Goal: Transaction & Acquisition: Obtain resource

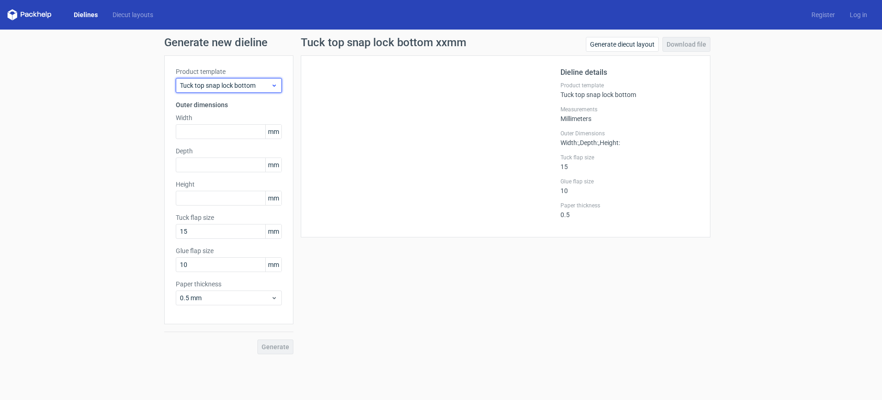
click at [240, 86] on span "Tuck top snap lock bottom" at bounding box center [225, 85] width 91 height 9
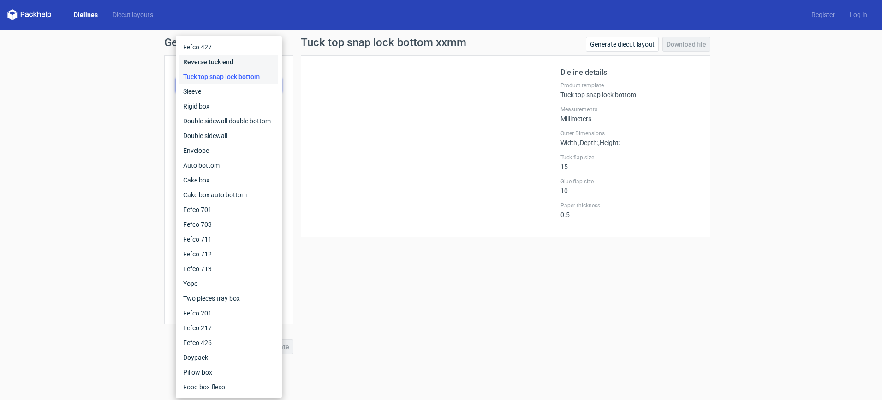
click at [234, 59] on div "Reverse tuck end" at bounding box center [229, 61] width 99 height 15
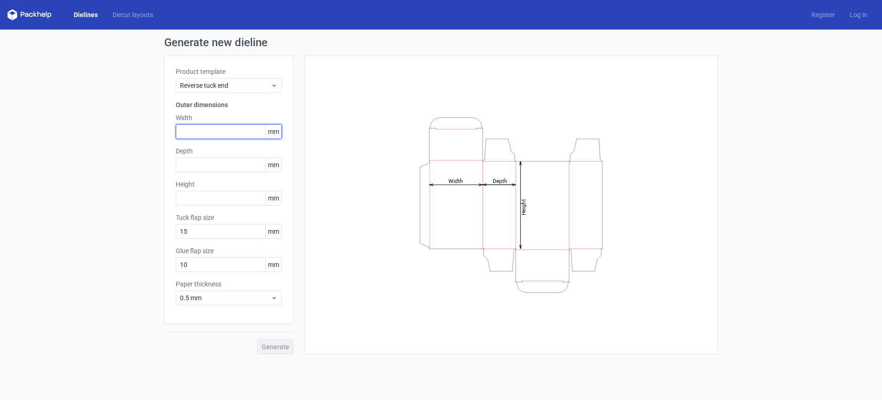
click at [206, 127] on input "text" at bounding box center [229, 131] width 106 height 15
type input "51"
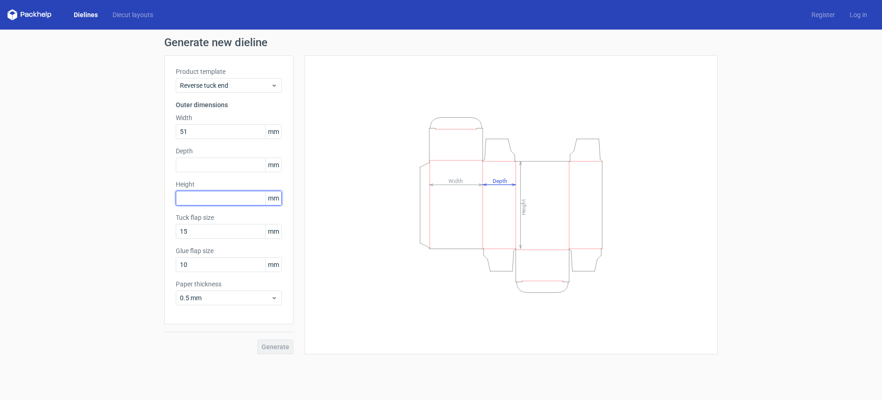
click at [210, 193] on input "text" at bounding box center [229, 198] width 106 height 15
type input "102"
click at [216, 163] on input "text" at bounding box center [229, 164] width 106 height 15
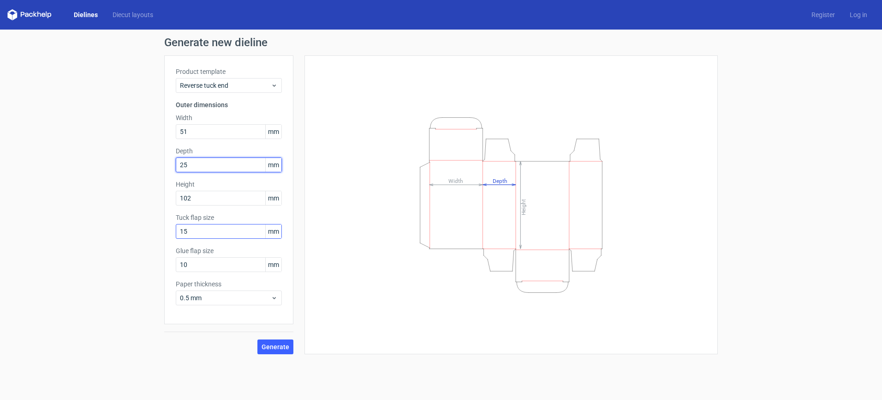
type input "25"
click at [225, 236] on input "15" at bounding box center [229, 231] width 106 height 15
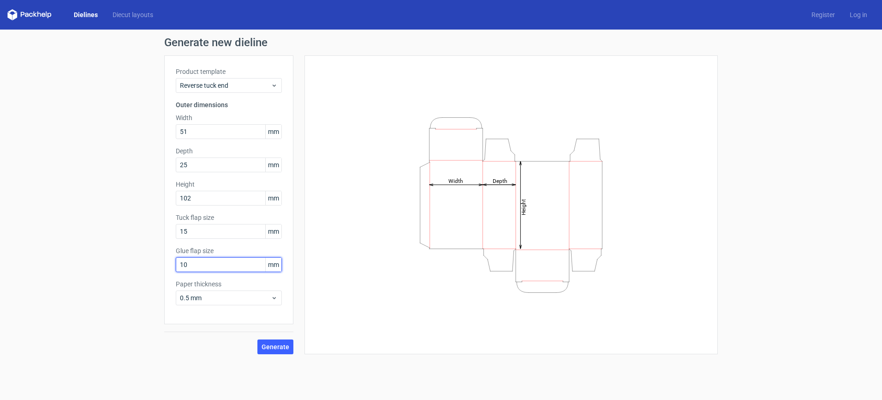
click at [222, 260] on input "10" at bounding box center [229, 264] width 106 height 15
drag, startPoint x: 240, startPoint y: 267, endPoint x: 185, endPoint y: 266, distance: 54.5
click at [185, 266] on input "10" at bounding box center [229, 264] width 106 height 15
type input "15"
click at [244, 301] on span "0.5 mm" at bounding box center [225, 297] width 91 height 9
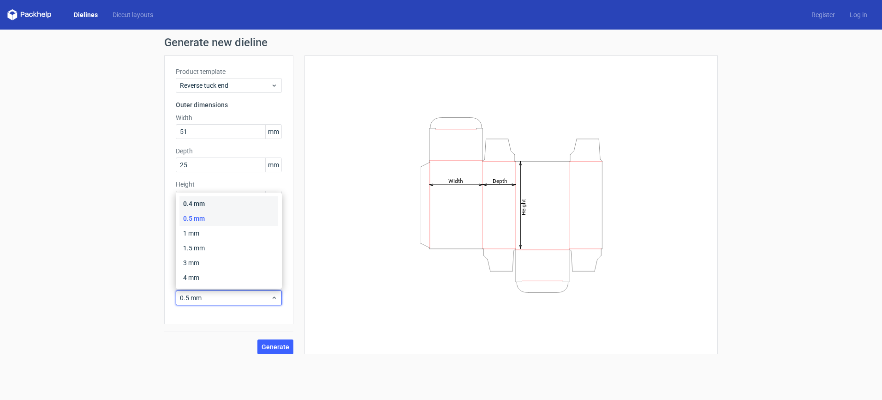
click at [213, 204] on div "0.4 mm" at bounding box center [229, 203] width 99 height 15
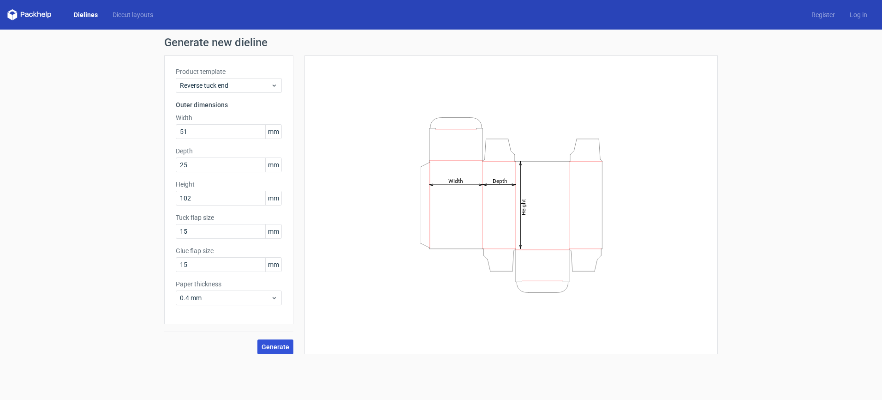
click at [272, 343] on span "Generate" at bounding box center [276, 346] width 28 height 6
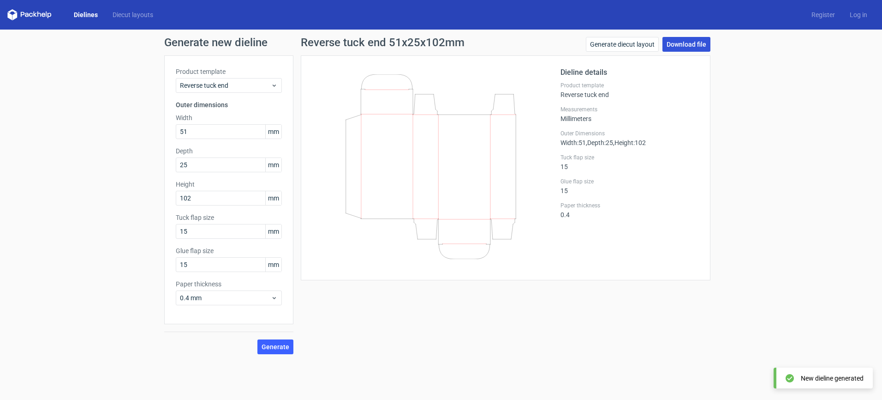
click at [679, 40] on link "Download file" at bounding box center [687, 44] width 48 height 15
click at [245, 77] on div "Product template Reverse tuck end" at bounding box center [229, 80] width 106 height 26
click at [238, 84] on span "Reverse tuck end" at bounding box center [225, 85] width 91 height 9
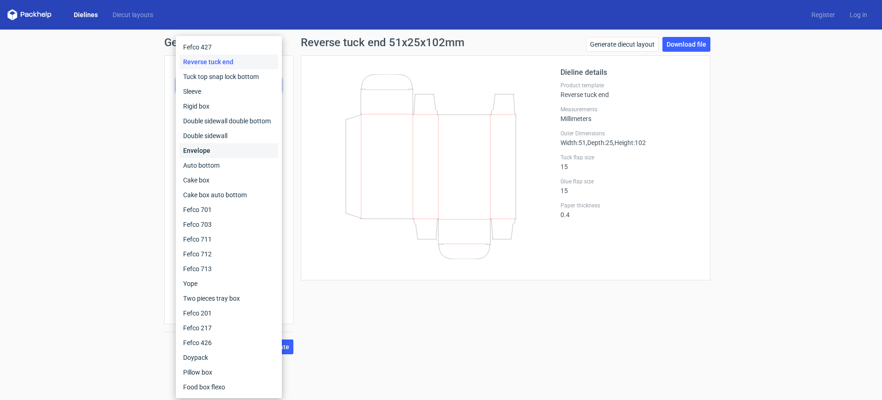
click at [220, 145] on div "Envelope" at bounding box center [229, 150] width 99 height 15
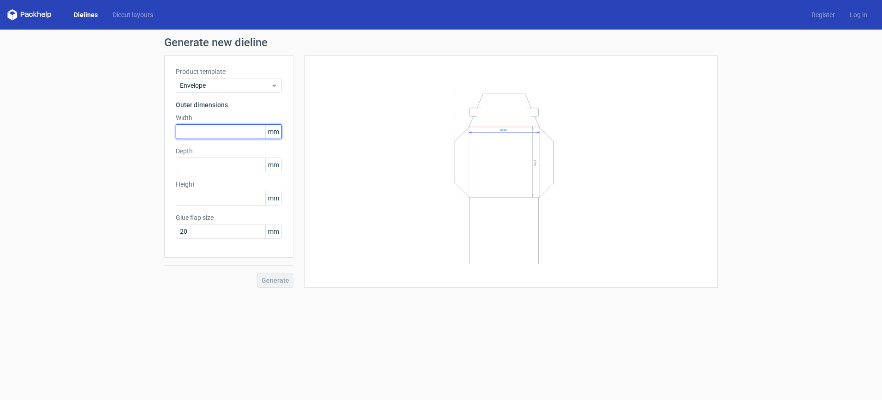
click at [241, 127] on input "text" at bounding box center [229, 131] width 106 height 15
type input "232"
click at [212, 164] on input "text" at bounding box center [229, 164] width 106 height 15
type input "32"
click at [211, 198] on input "text" at bounding box center [229, 198] width 106 height 15
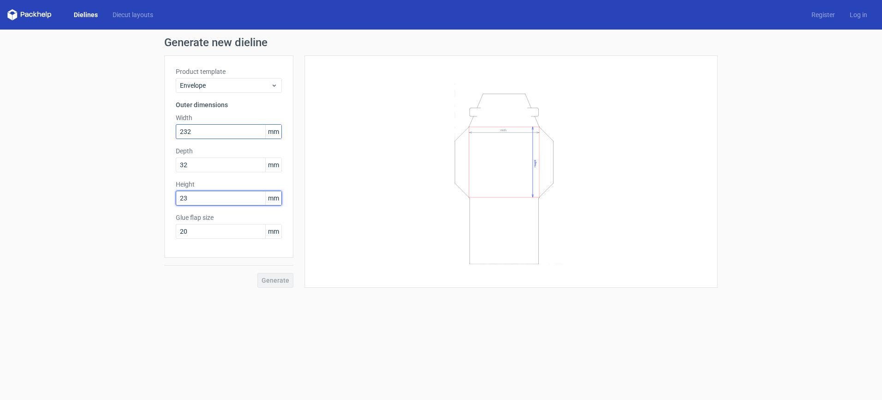
type input "23"
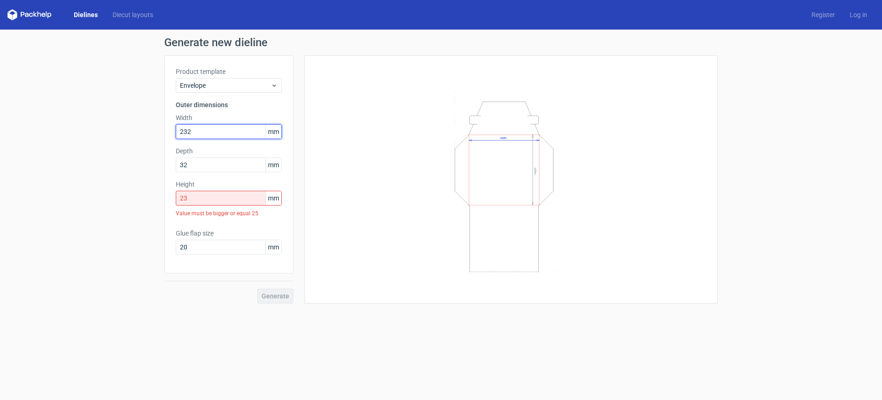
drag, startPoint x: 212, startPoint y: 129, endPoint x: 151, endPoint y: 126, distance: 60.5
click at [151, 126] on div "Generate new dieline Product template Envelope Outer dimensions Width 232 mm De…" at bounding box center [441, 170] width 882 height 281
type input "32"
click at [302, 248] on div "Width Height" at bounding box center [506, 179] width 425 height 248
drag, startPoint x: 221, startPoint y: 201, endPoint x: 114, endPoint y: 191, distance: 107.1
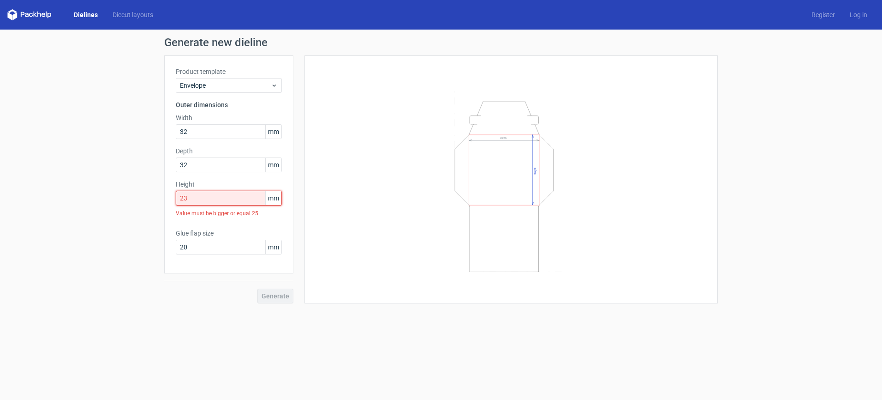
click at [114, 191] on div "Generate new dieline Product template Envelope Outer dimensions Width 32 mm Dep…" at bounding box center [441, 170] width 882 height 281
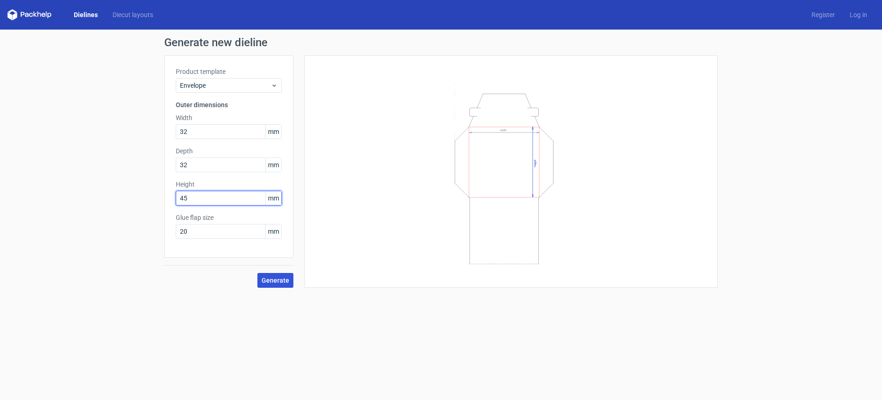
type input "45"
click at [277, 278] on span "Generate" at bounding box center [276, 280] width 28 height 6
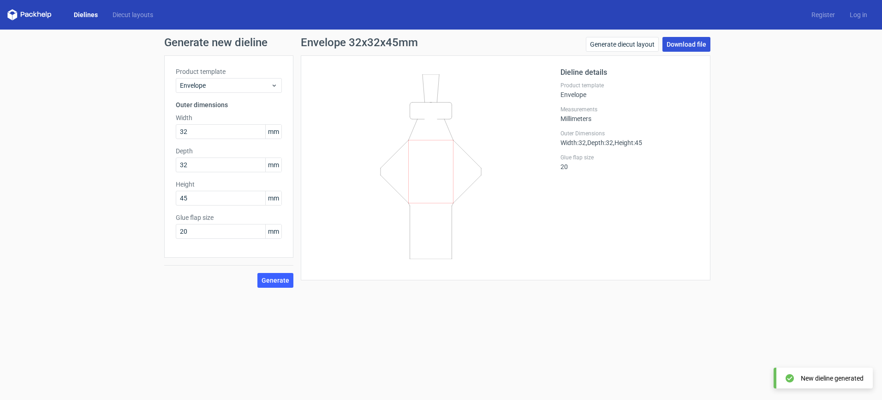
click at [694, 43] on link "Download file" at bounding box center [687, 44] width 48 height 15
